Goal: Information Seeking & Learning: Learn about a topic

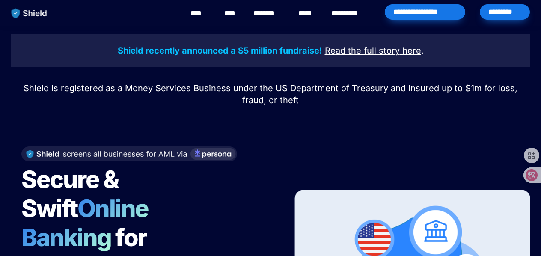
click at [200, 12] on link "****" at bounding box center [200, 13] width 19 height 10
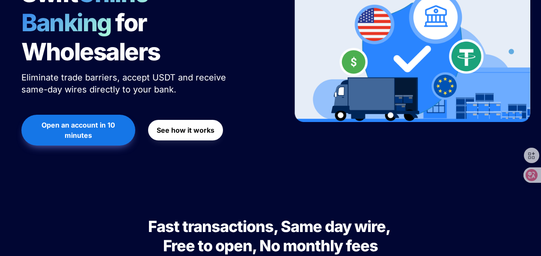
scroll to position [343, 0]
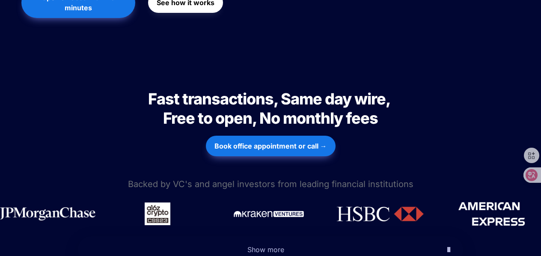
click at [447, 244] on icon "button" at bounding box center [448, 249] width 3 height 10
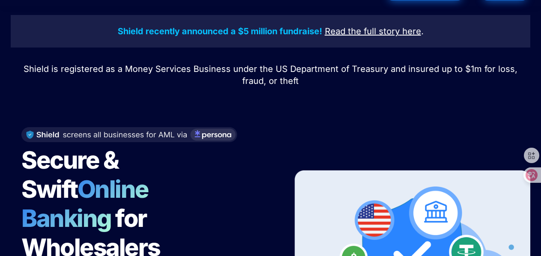
scroll to position [0, 0]
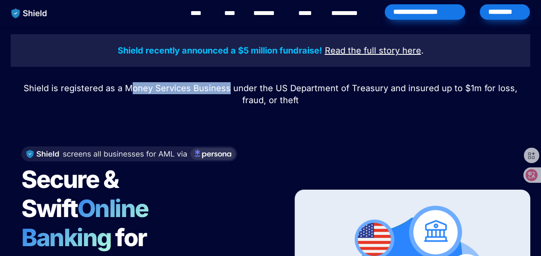
drag, startPoint x: 122, startPoint y: 89, endPoint x: 217, endPoint y: 92, distance: 95.1
click at [217, 92] on span "Shield is registered as a Money Services Business under the US Department of Tr…" at bounding box center [272, 94] width 497 height 22
click at [220, 93] on span "Shield is registered as a Money Services Business under the US Department of Tr…" at bounding box center [272, 94] width 497 height 22
drag, startPoint x: 116, startPoint y: 87, endPoint x: 221, endPoint y: 92, distance: 104.6
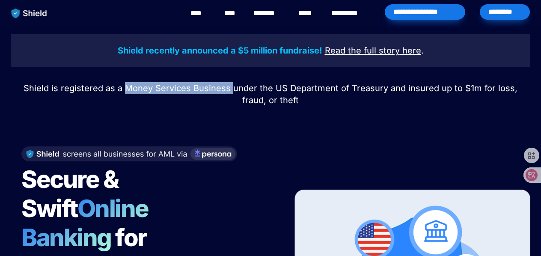
click at [221, 92] on span "Shield is registered as a Money Services Business under the US Department of Tr…" at bounding box center [272, 94] width 497 height 22
click at [359, 14] on link "**********" at bounding box center [350, 13] width 39 height 10
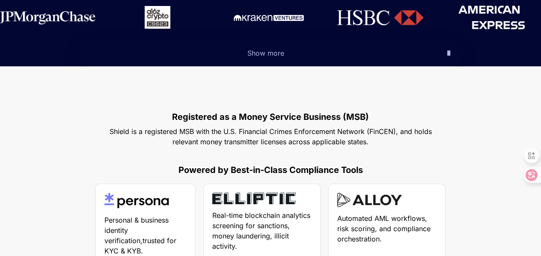
scroll to position [385, 0]
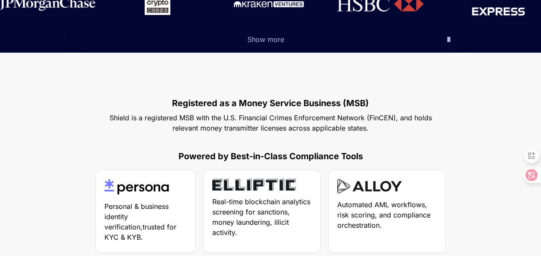
drag, startPoint x: 113, startPoint y: 119, endPoint x: 434, endPoint y: 125, distance: 321.2
click at [434, 125] on p "Shield is a registered MSB with the U.S. Financial Crimes Enforcement Network (…" at bounding box center [270, 123] width 343 height 24
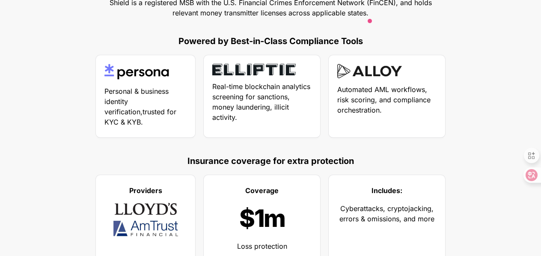
scroll to position [514, 0]
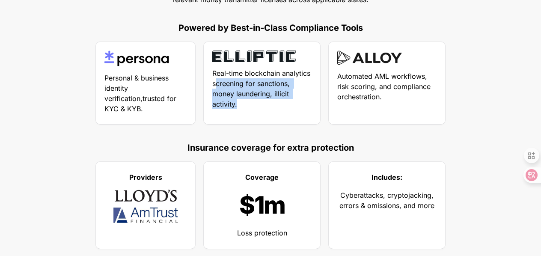
drag, startPoint x: 218, startPoint y: 85, endPoint x: 289, endPoint y: 101, distance: 72.3
click at [289, 101] on p "Real-time blockchain analytics screening for sanctions, money laundering, illic…" at bounding box center [261, 88] width 99 height 45
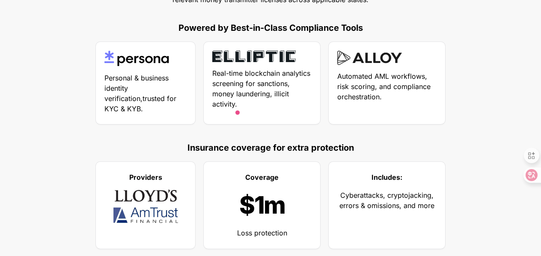
click at [354, 79] on span "Automated AML workflows, risk scoring, and compliance orchestration." at bounding box center [384, 86] width 95 height 29
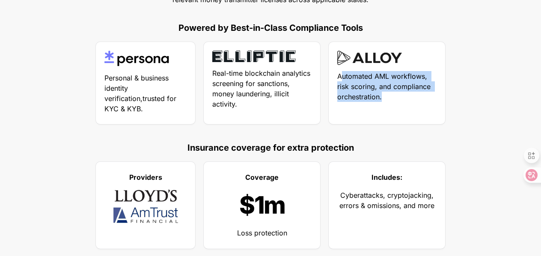
drag, startPoint x: 340, startPoint y: 77, endPoint x: 418, endPoint y: 96, distance: 80.1
click at [418, 96] on p "Automated AML workflows, risk scoring, and compliance orchestration." at bounding box center [386, 86] width 99 height 34
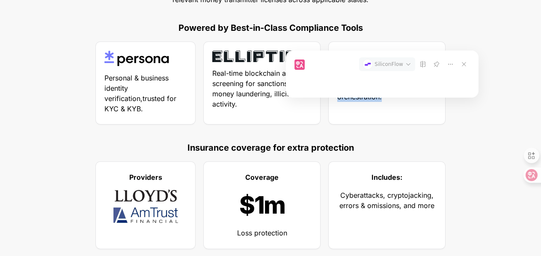
scroll to position [428, 0]
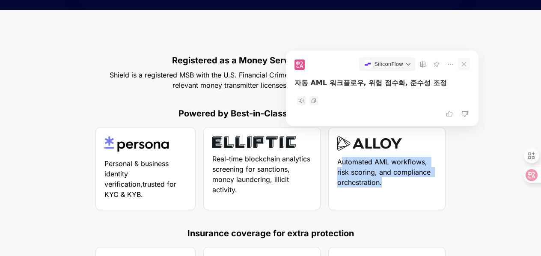
click at [469, 66] on icon at bounding box center [464, 64] width 12 height 12
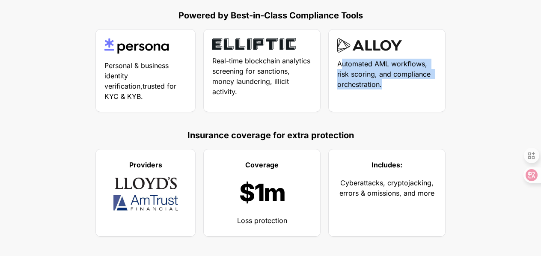
scroll to position [514, 0]
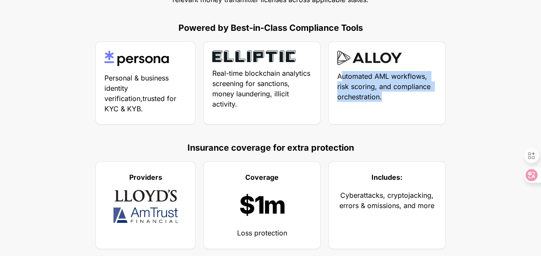
click at [399, 112] on div "Automated AML workflows, risk scoring, and compliance orchestration." at bounding box center [387, 83] width 116 height 82
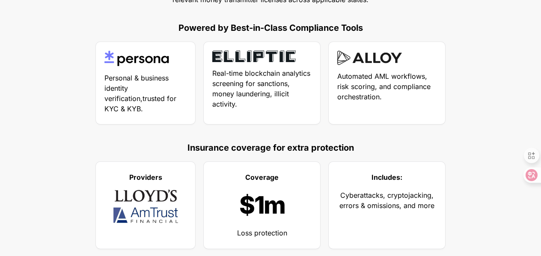
drag, startPoint x: 381, startPoint y: 96, endPoint x: 360, endPoint y: 70, distance: 33.8
click at [380, 95] on span "Automated AML workflows, risk scoring, and compliance orchestration." at bounding box center [384, 86] width 95 height 29
